Goal: Book appointment/travel/reservation

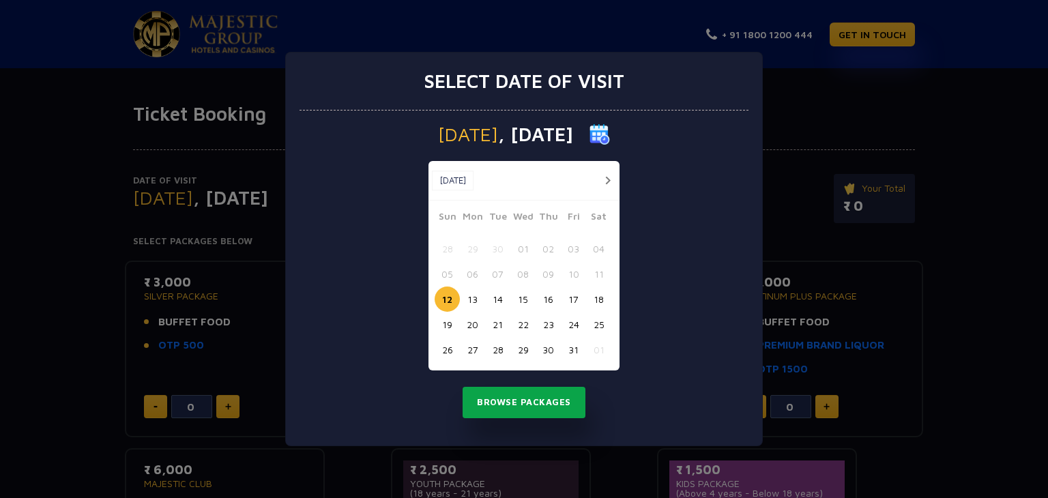
click at [513, 403] on button "Browse Packages" at bounding box center [524, 402] width 123 height 31
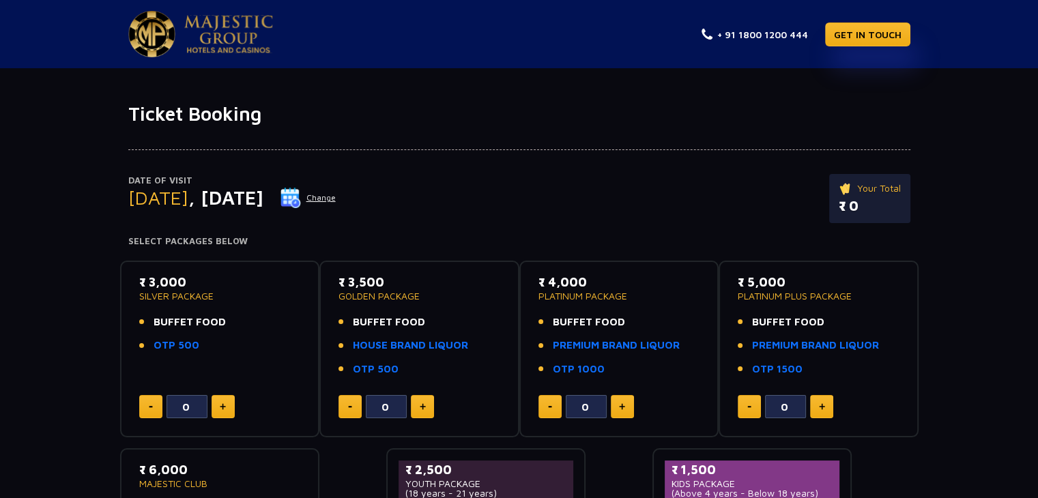
click at [336, 195] on button "Change" at bounding box center [308, 198] width 57 height 22
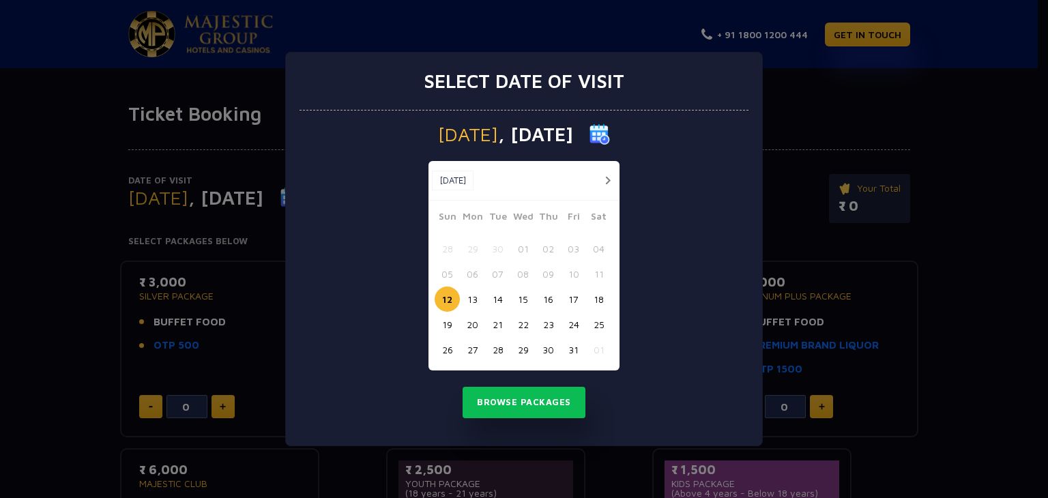
click at [568, 293] on button "17" at bounding box center [573, 299] width 25 height 25
click at [523, 402] on button "Browse Packages" at bounding box center [524, 402] width 123 height 31
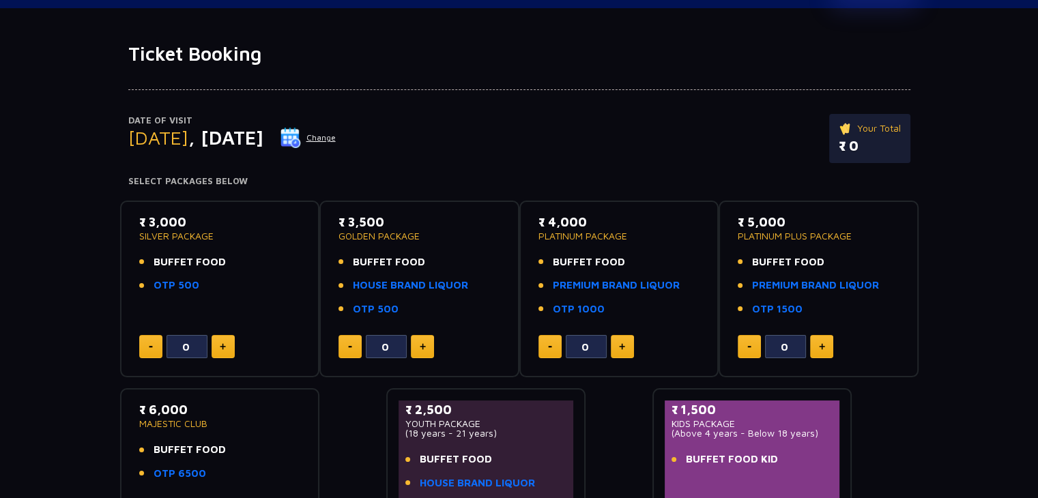
scroll to position [60, 0]
click at [301, 128] on img at bounding box center [290, 138] width 20 height 20
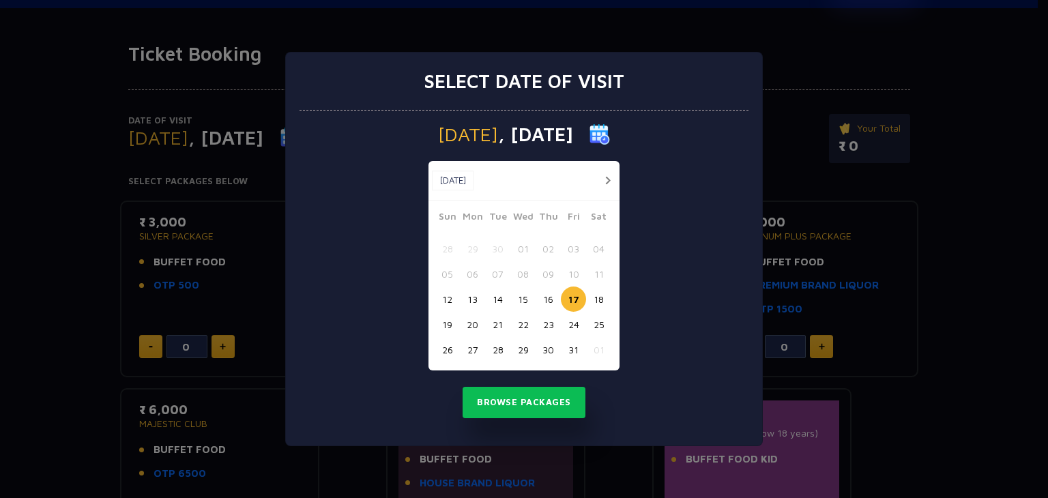
click at [548, 360] on button "30" at bounding box center [548, 349] width 25 height 25
click at [532, 403] on button "Browse Packages" at bounding box center [524, 402] width 123 height 31
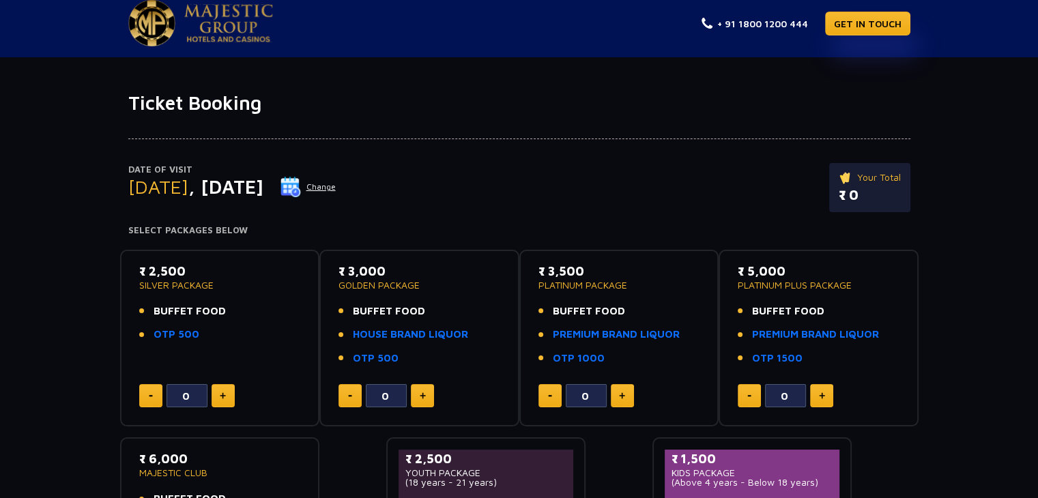
scroll to position [0, 0]
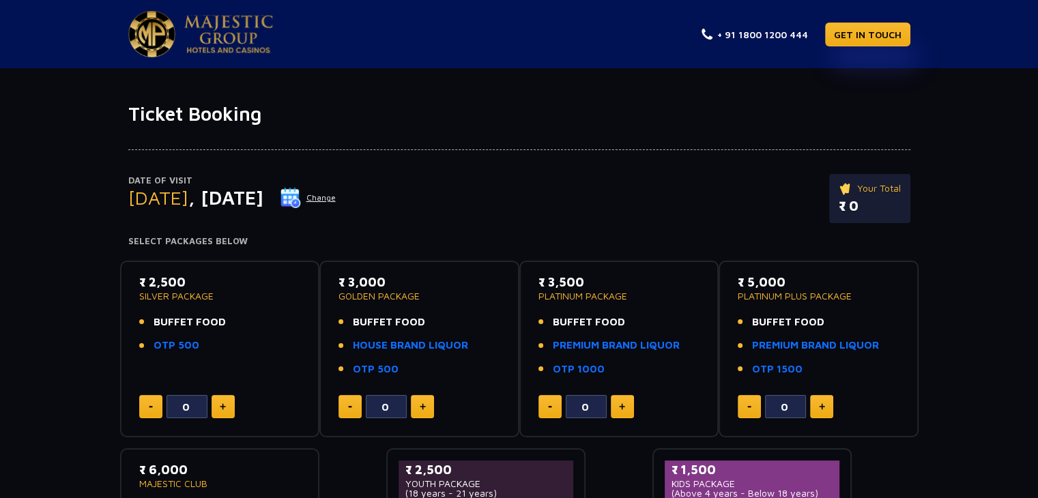
click at [336, 199] on button "Change" at bounding box center [308, 198] width 57 height 22
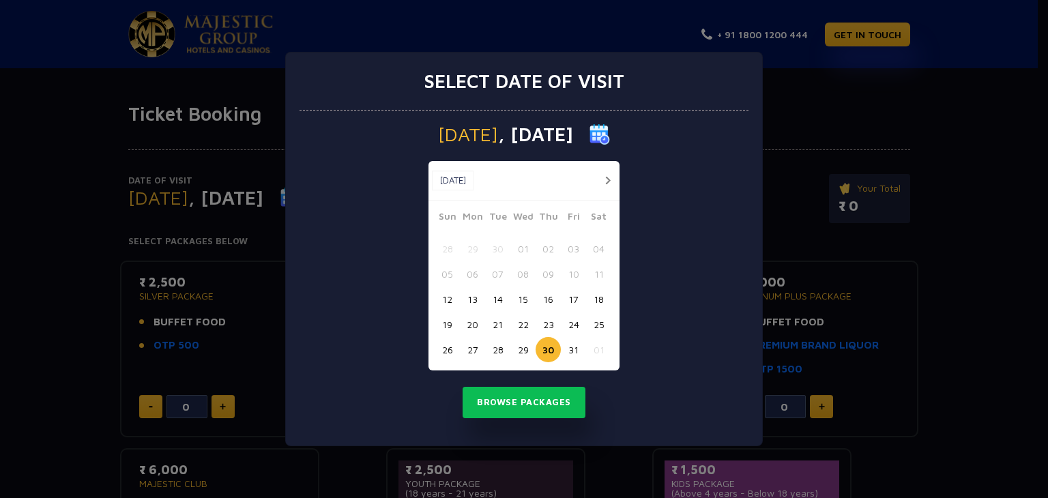
click at [603, 180] on button "button" at bounding box center [607, 180] width 17 height 17
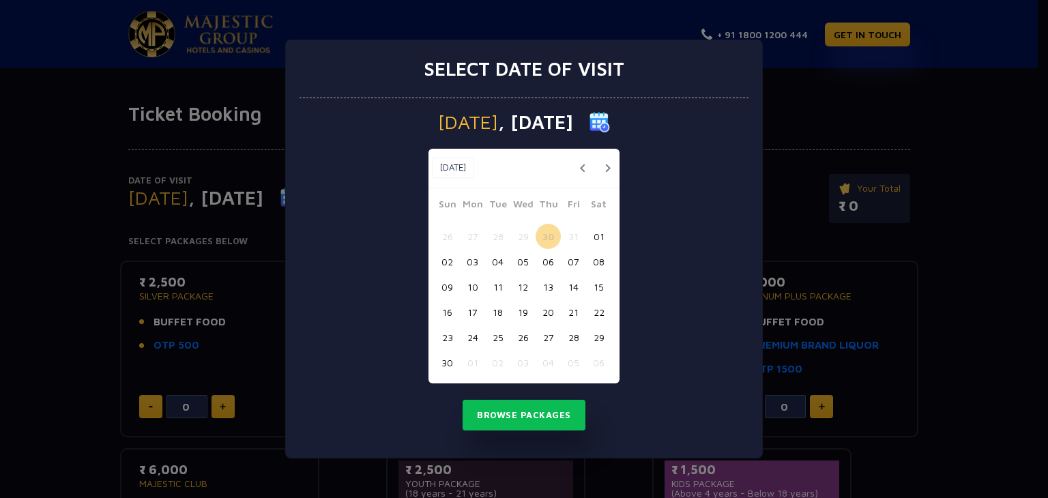
click at [603, 180] on div "[DATE] [DATE]" at bounding box center [523, 169] width 191 height 40
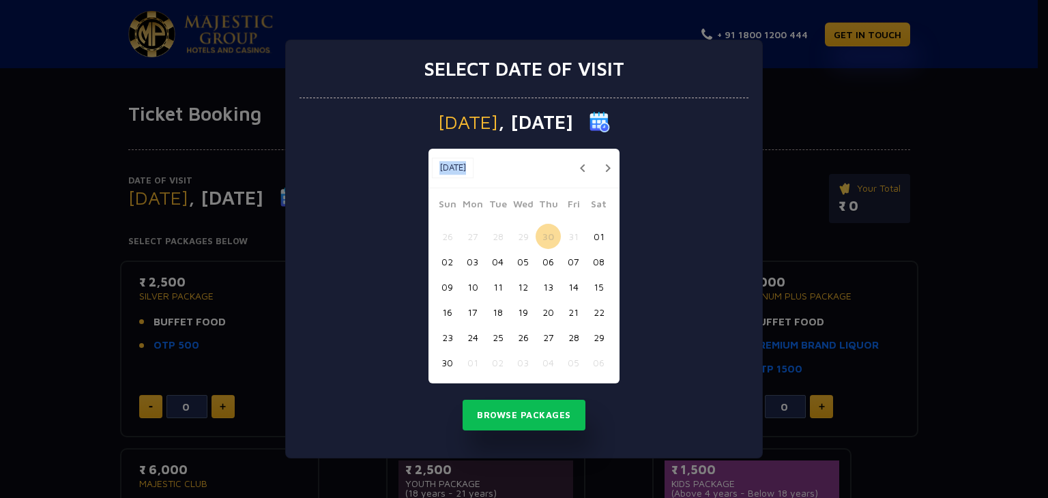
click at [606, 167] on button "button" at bounding box center [607, 168] width 17 height 17
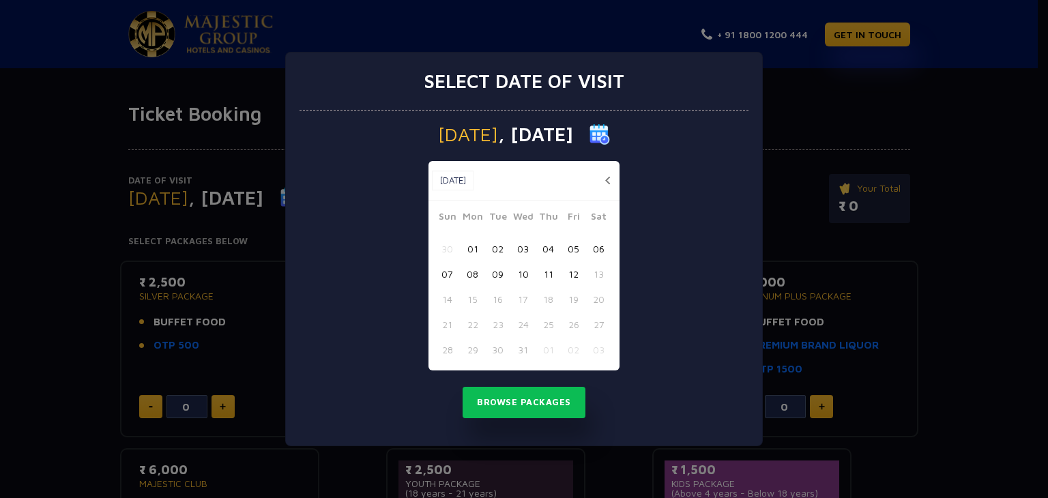
click at [606, 167] on div "[DATE] [DATE]" at bounding box center [523, 181] width 191 height 40
click at [549, 274] on button "11" at bounding box center [548, 273] width 25 height 25
click at [518, 404] on button "Browse Packages" at bounding box center [524, 402] width 123 height 31
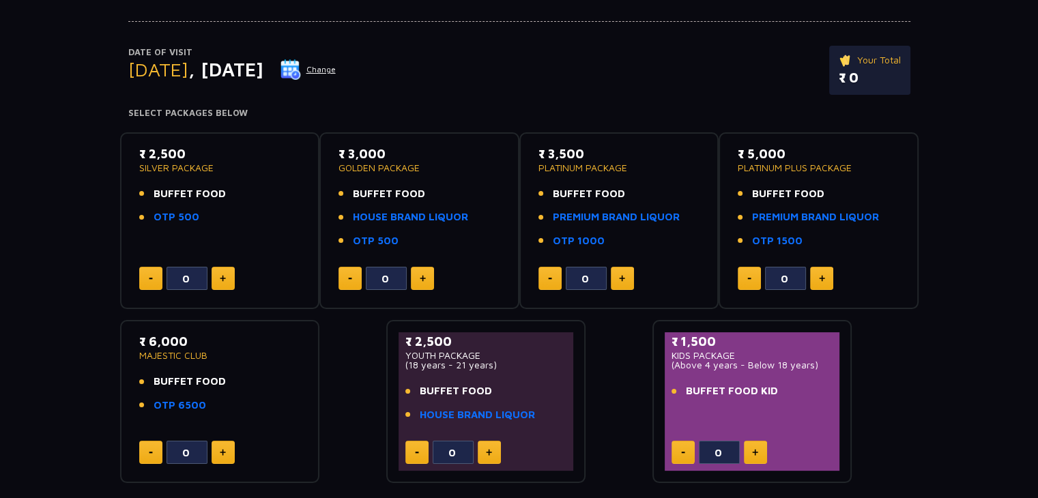
scroll to position [130, 0]
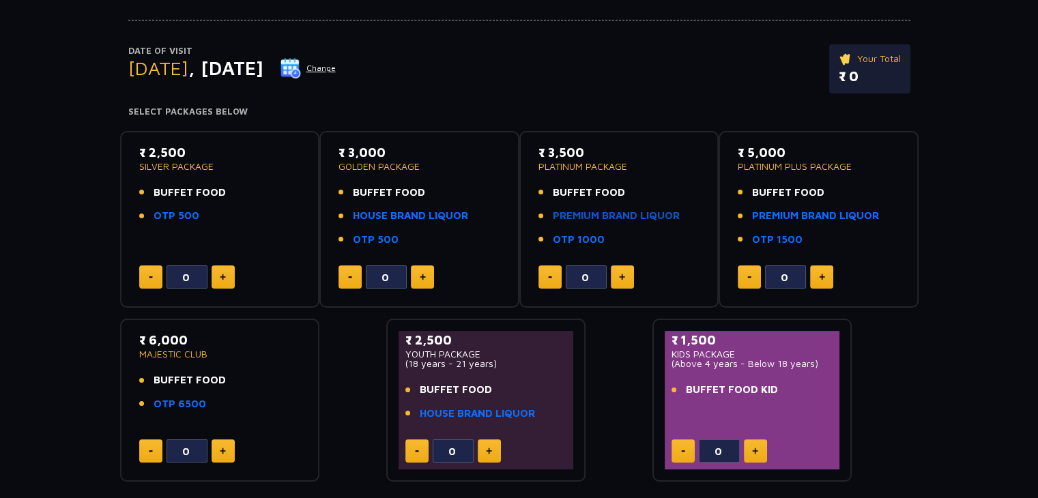
click at [589, 214] on link "PREMIUM BRAND LIQUOR" at bounding box center [616, 216] width 127 height 16
